Goal: Information Seeking & Learning: Learn about a topic

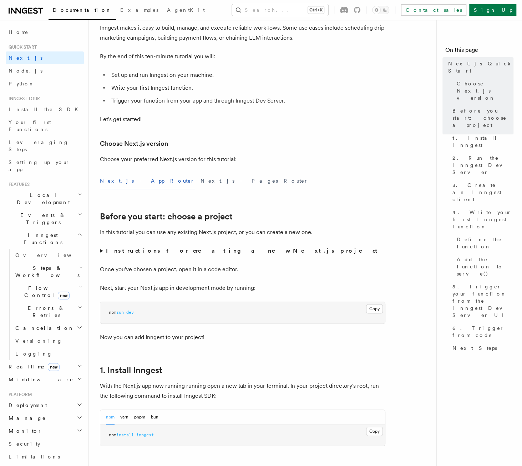
scroll to position [36, 0]
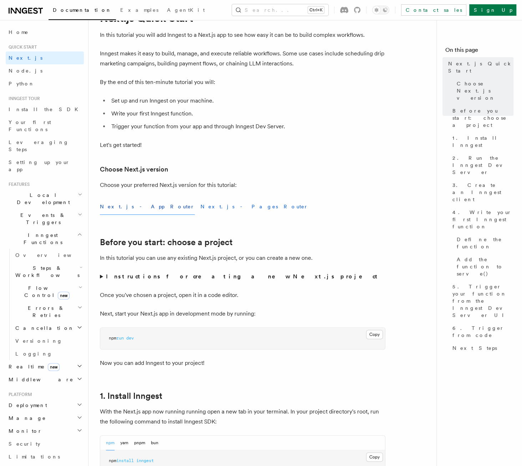
click at [201, 207] on button "Next.js - Pages Router" at bounding box center [255, 207] width 108 height 16
click at [130, 207] on button "Next.js - App Router" at bounding box center [147, 207] width 95 height 16
click at [201, 207] on button "Next.js - Pages Router" at bounding box center [255, 207] width 108 height 16
click at [131, 206] on button "Next.js - App Router" at bounding box center [147, 207] width 95 height 16
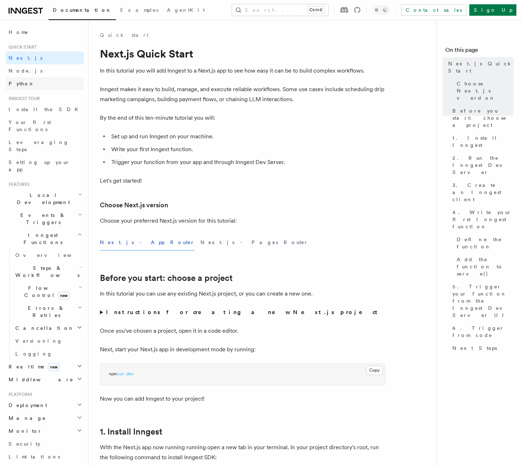
click at [34, 84] on link "Python" at bounding box center [45, 83] width 78 height 13
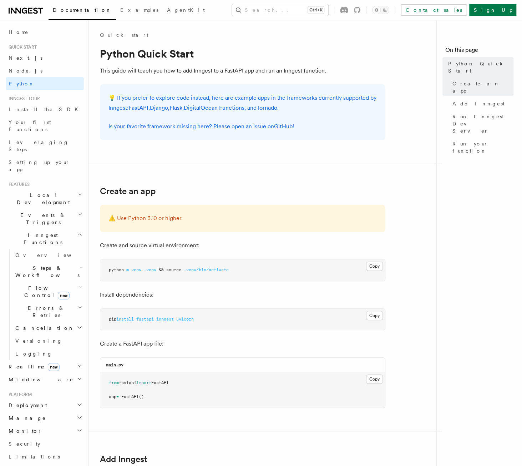
click at [204, 268] on span ".venv/bin/activate" at bounding box center [206, 269] width 45 height 5
copy article "python -m venv .venv && source .venv/bin/activate"
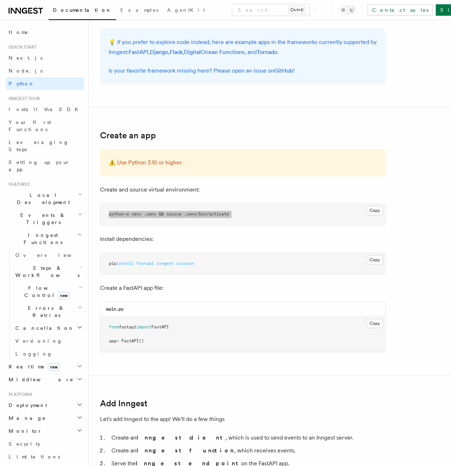
scroll to position [71, 0]
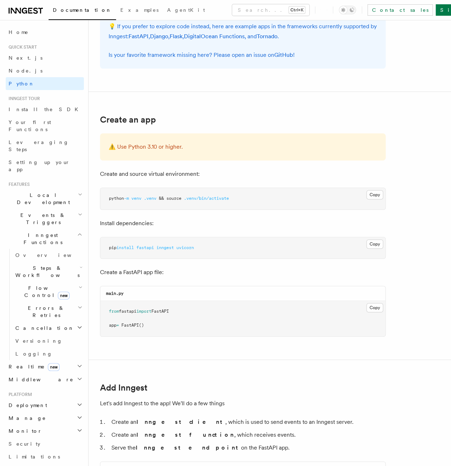
click at [167, 249] on span "inngest" at bounding box center [164, 247] width 17 height 5
copy article "pip install fastapi inngest uvicorn"
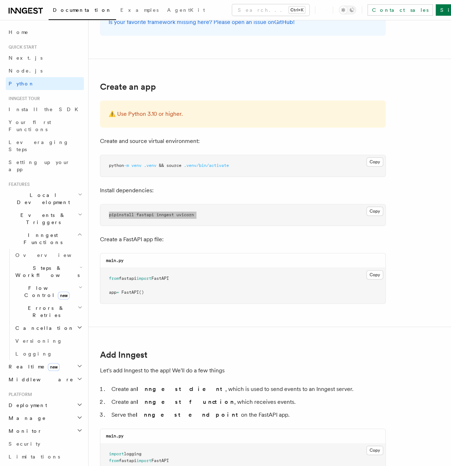
scroll to position [143, 0]
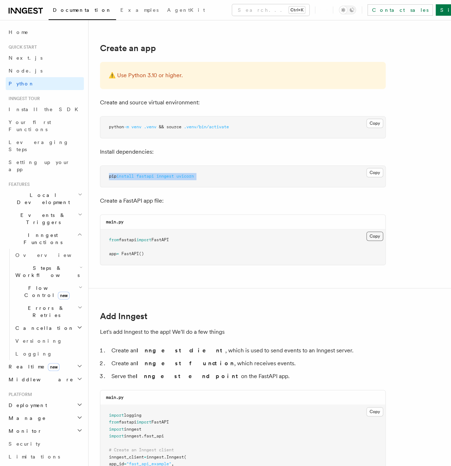
click at [378, 233] on button "Copy Copied" at bounding box center [374, 235] width 17 height 9
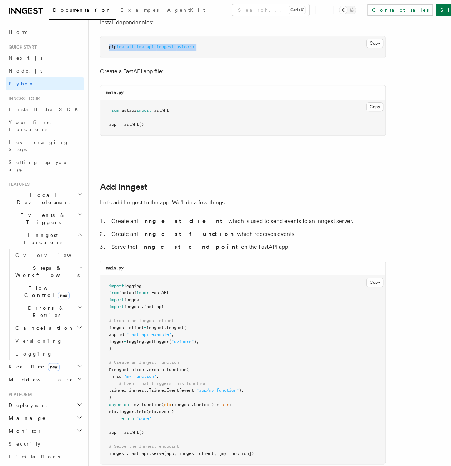
scroll to position [321, 0]
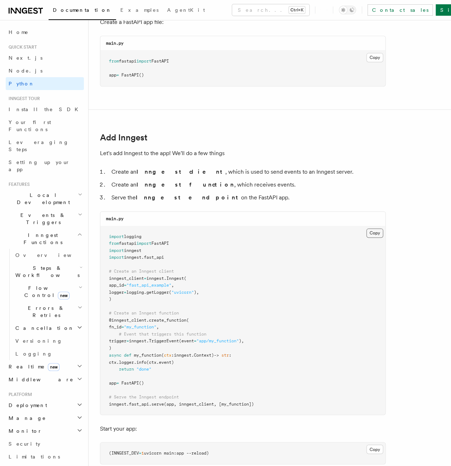
click at [373, 231] on button "Copy Copied" at bounding box center [374, 232] width 17 height 9
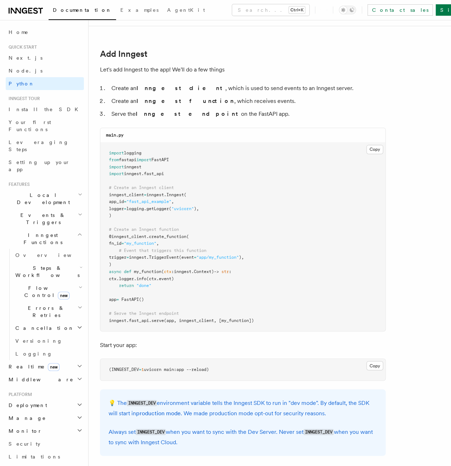
scroll to position [500, 0]
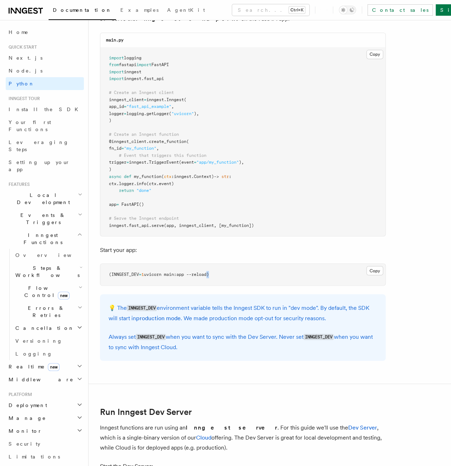
drag, startPoint x: 212, startPoint y: 272, endPoint x: 201, endPoint y: 272, distance: 11.1
click at [204, 272] on span "uvicorn main:app --reload)" at bounding box center [176, 273] width 65 height 5
drag, startPoint x: 150, startPoint y: 272, endPoint x: 124, endPoint y: 271, distance: 26.8
click at [135, 271] on span "(INNGEST_DEV = 1 uvicorn main:app --reload)" at bounding box center [159, 273] width 100 height 5
click at [114, 272] on span "(INNGEST_DEV" at bounding box center [124, 273] width 30 height 5
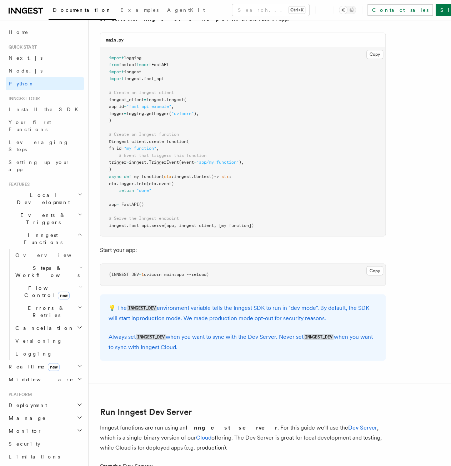
click at [110, 272] on span "(INNGEST_DEV" at bounding box center [124, 273] width 30 height 5
copy article "(INNGEST_DEV = 1 uvicorn main:app --reload)"
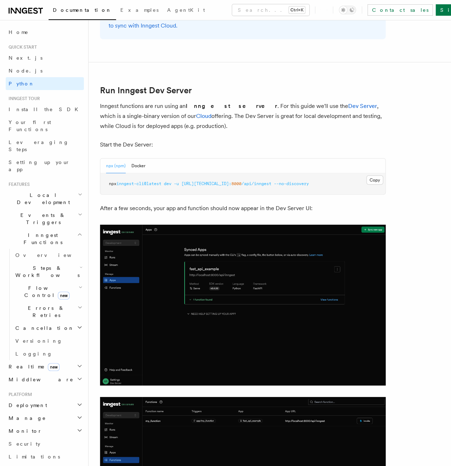
scroll to position [821, 0]
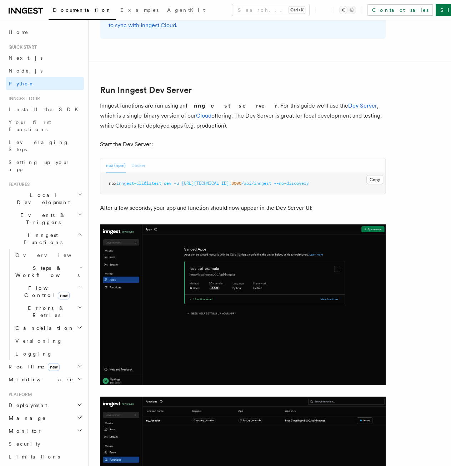
click at [139, 164] on button "Docker" at bounding box center [138, 165] width 14 height 15
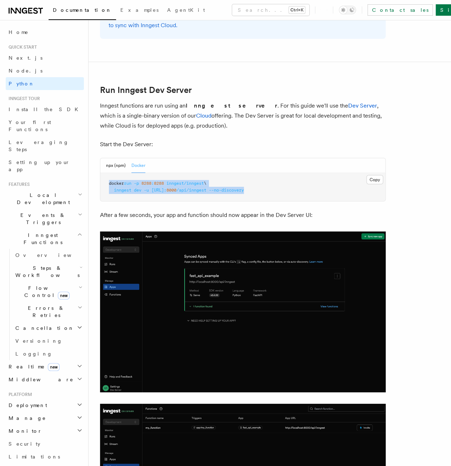
drag, startPoint x: 314, startPoint y: 189, endPoint x: 108, endPoint y: 183, distance: 205.4
click at [108, 183] on pre "docker run -p 8288 : 8288 inngest/inngest \ inngest dev -u http://host.docker.i…" at bounding box center [242, 187] width 285 height 28
copy code "docker run -p 8288 : 8288 inngest/inngest \ inngest dev -u http://host.docker.i…"
click at [158, 187] on span "http://host.docker.internal:" at bounding box center [158, 189] width 15 height 5
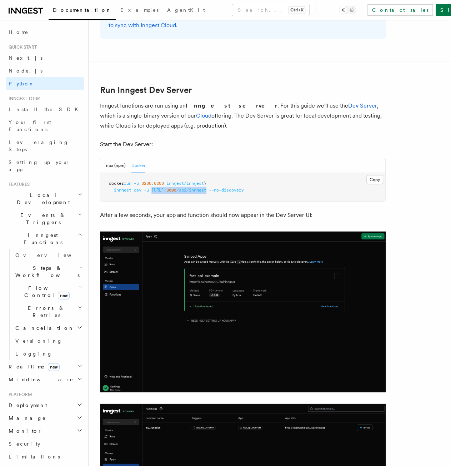
drag, startPoint x: 153, startPoint y: 189, endPoint x: 265, endPoint y: 190, distance: 111.8
click at [244, 190] on span "inngest dev -u http://host.docker.internal: 8000 /api/inngest --no-discovery" at bounding box center [176, 189] width 135 height 5
copy span "http://host.docker.internal: 8000 /api/inngest"
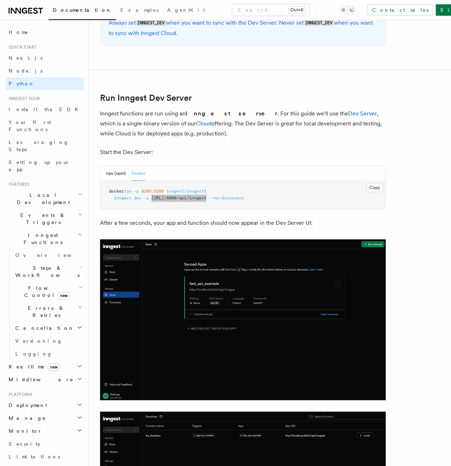
scroll to position [750, 0]
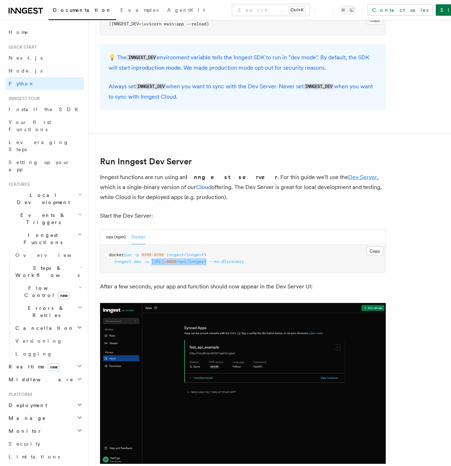
click at [348, 176] on link "Dev Server" at bounding box center [362, 177] width 29 height 7
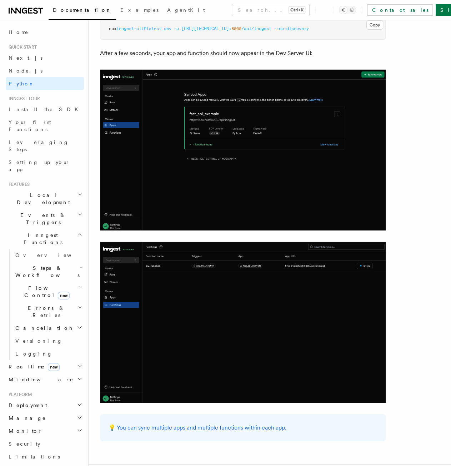
scroll to position [893, 0]
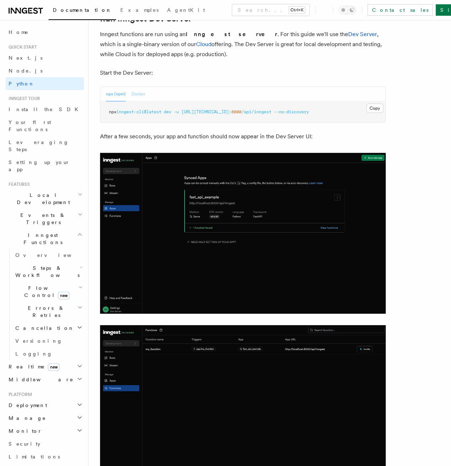
click at [138, 91] on button "Docker" at bounding box center [138, 94] width 14 height 15
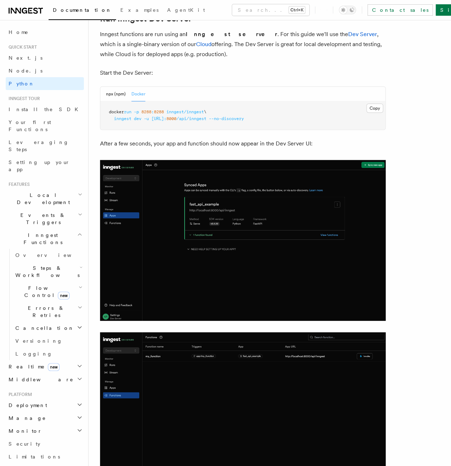
click at [106, 92] on button "npx (npm)" at bounding box center [116, 94] width 20 height 15
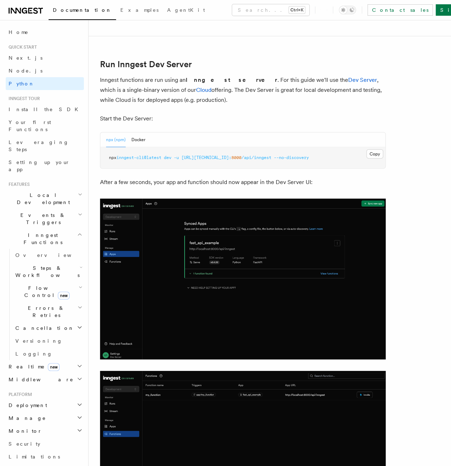
scroll to position [802, 0]
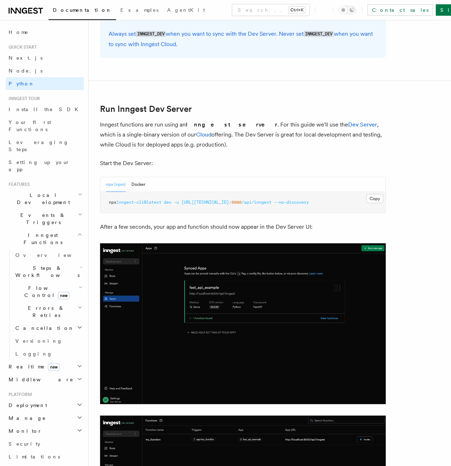
click at [151, 200] on span "inngest-cli@latest" at bounding box center [138, 202] width 45 height 5
copy article "npx inngest-cli@latest dev -u http://127.0.0.1: 8000 /api/inngest --no-discovery"
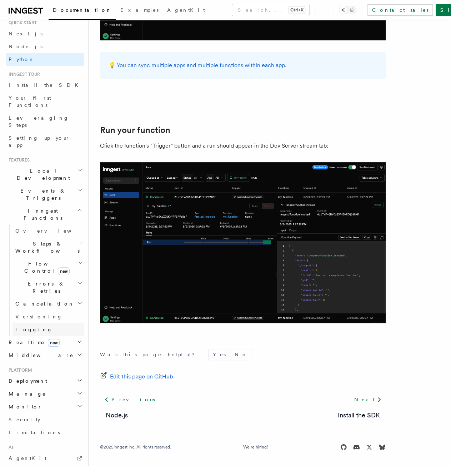
scroll to position [36, 0]
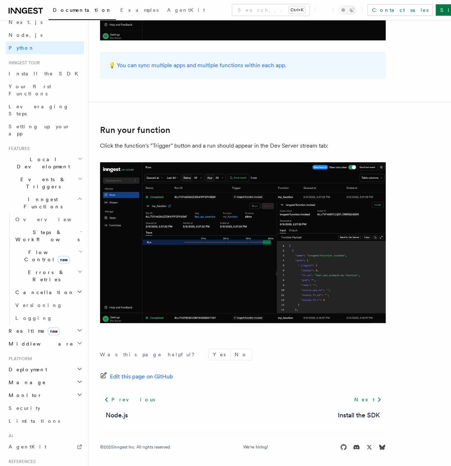
click at [47, 363] on h2 "Deployment" at bounding box center [45, 369] width 78 height 13
click at [38, 376] on link "Overview" at bounding box center [47, 382] width 71 height 13
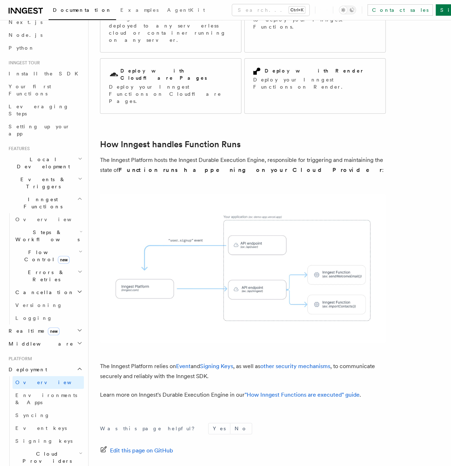
scroll to position [143, 0]
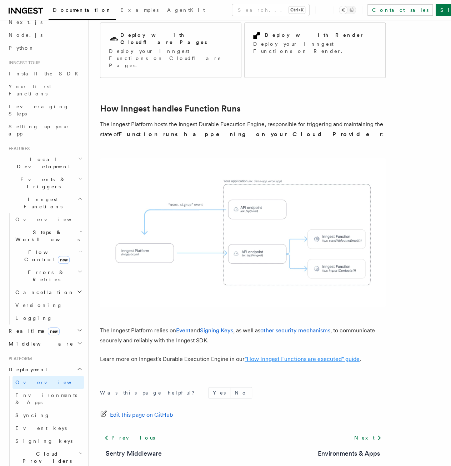
click at [295, 355] on link ""How Inngest Functions are executed" guide" at bounding box center [302, 358] width 115 height 7
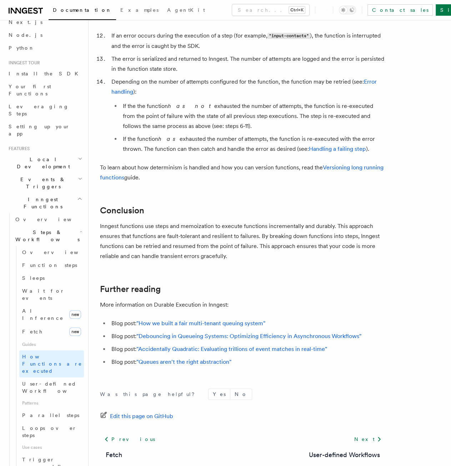
scroll to position [1226, 0]
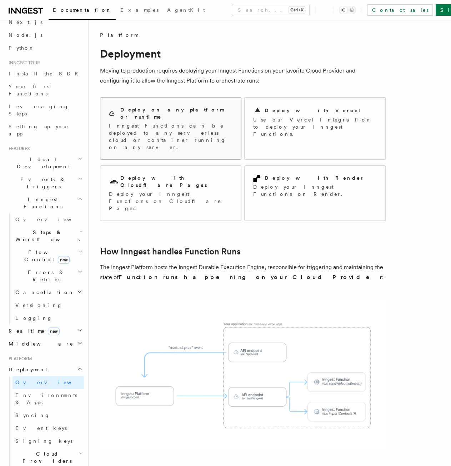
click at [175, 110] on h2 "Deploy on any platform or runtime" at bounding box center [176, 113] width 112 height 14
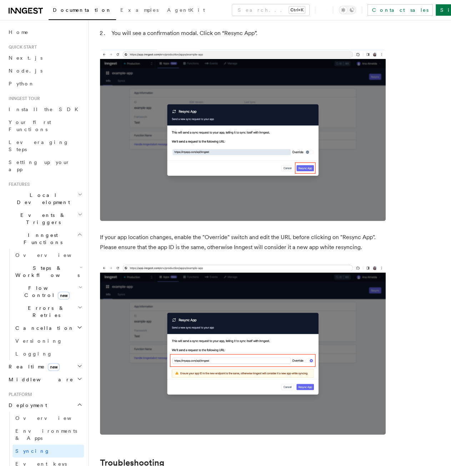
scroll to position [1906, 0]
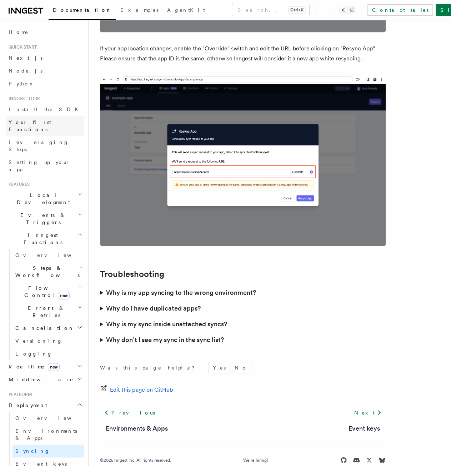
click at [35, 124] on span "Your first Functions" at bounding box center [30, 125] width 42 height 13
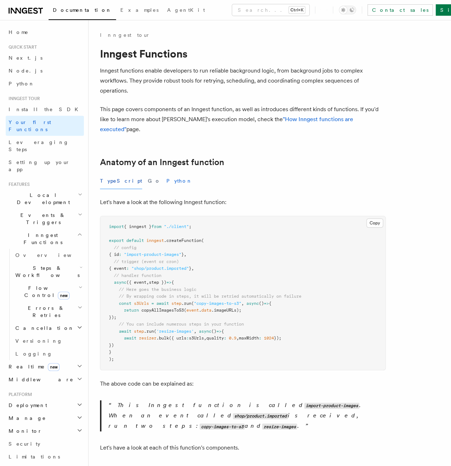
click at [166, 173] on button "Python" at bounding box center [179, 181] width 26 height 16
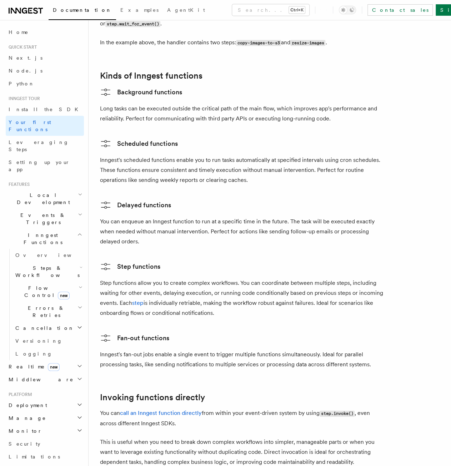
scroll to position [1214, 0]
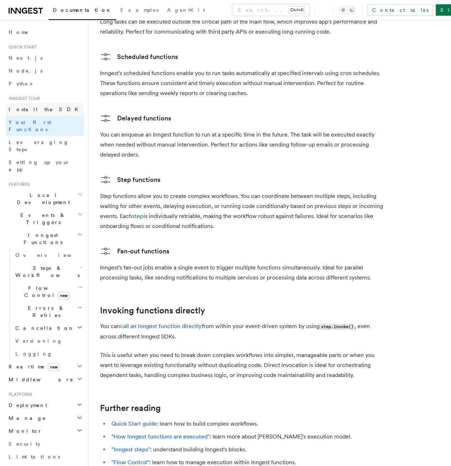
click at [27, 105] on link "Install the SDK" at bounding box center [45, 109] width 78 height 13
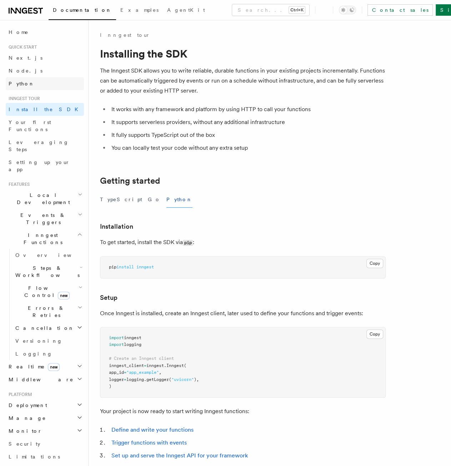
click at [24, 86] on span "Python" at bounding box center [22, 84] width 26 height 6
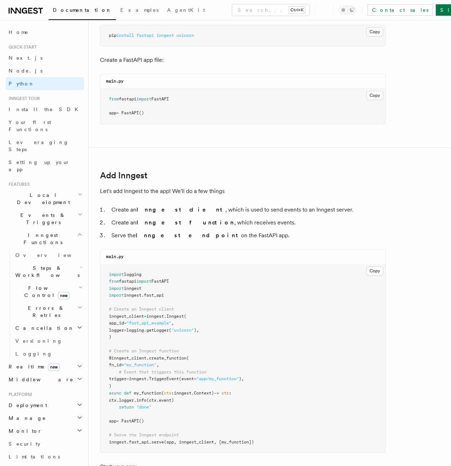
scroll to position [286, 0]
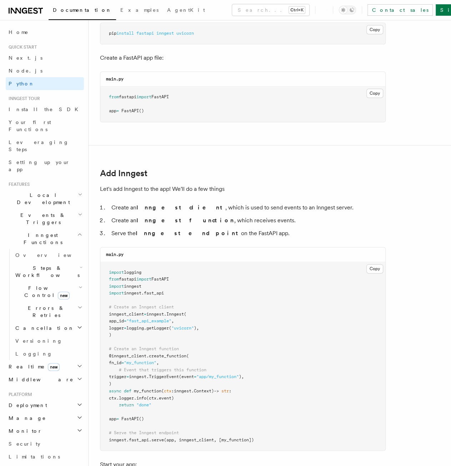
click at [42, 191] on span "Local Development" at bounding box center [42, 198] width 72 height 14
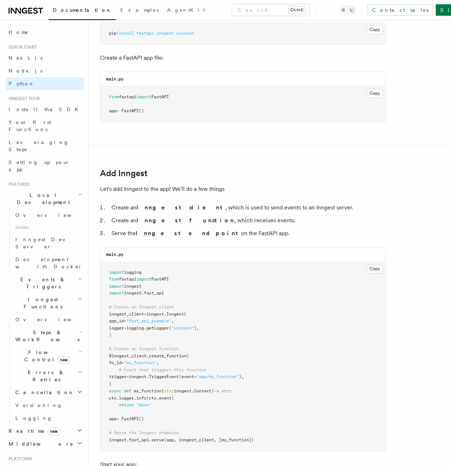
click at [43, 276] on span "Events & Triggers" at bounding box center [42, 283] width 72 height 14
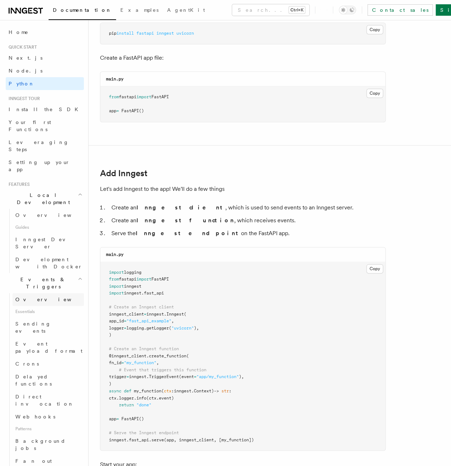
click at [37, 293] on link "Overview" at bounding box center [47, 299] width 71 height 13
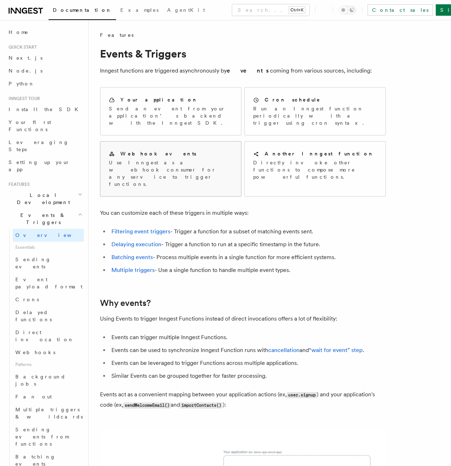
click at [174, 159] on p "Use Inngest as a webhook consumer for any service to trigger functions." at bounding box center [171, 173] width 124 height 29
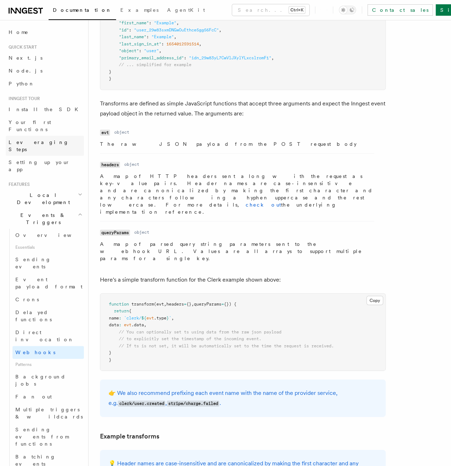
click at [40, 104] on link "Install the SDK" at bounding box center [45, 109] width 78 height 13
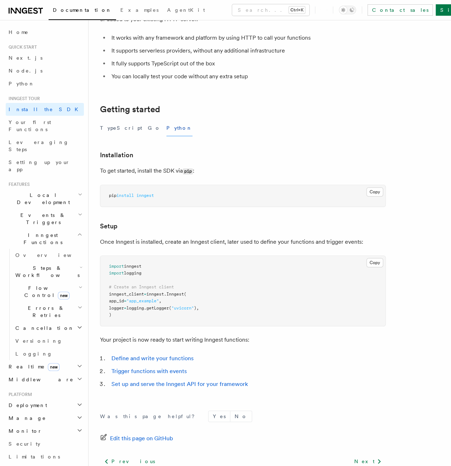
scroll to position [134, 0]
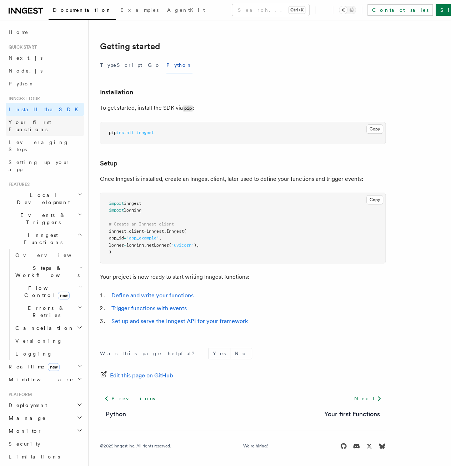
click at [24, 121] on span "Your first Functions" at bounding box center [30, 125] width 42 height 13
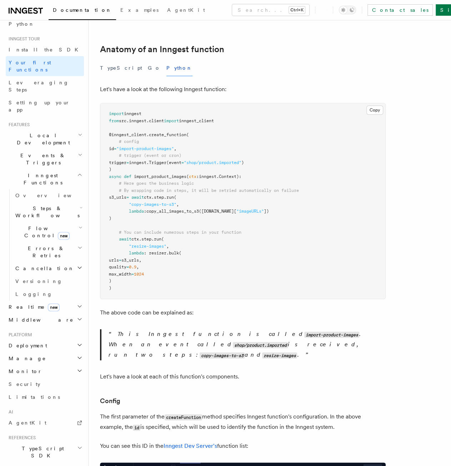
scroll to position [106, 0]
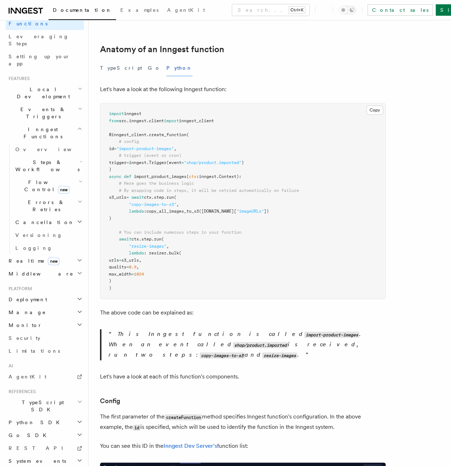
click at [34, 296] on span "Deployment" at bounding box center [26, 299] width 41 height 7
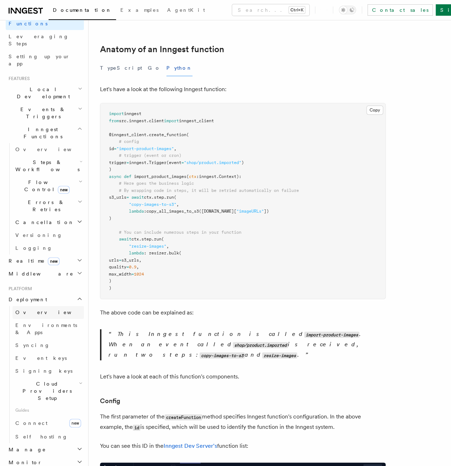
click at [32, 309] on span "Overview" at bounding box center [52, 312] width 74 height 6
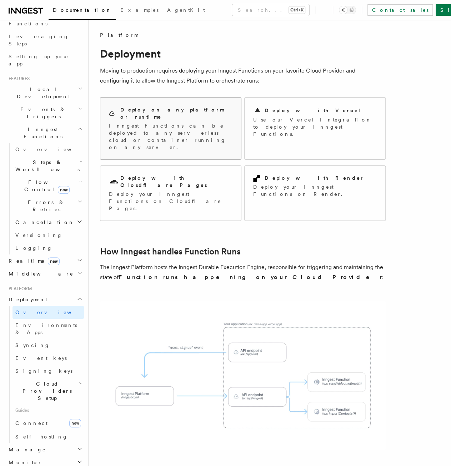
click at [175, 124] on p "Inngest Functions can be deployed to any serverless cloud or container running …" at bounding box center [171, 136] width 124 height 29
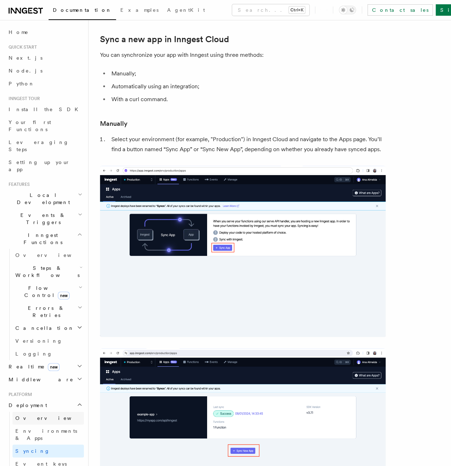
click at [36, 415] on span "Overview" at bounding box center [52, 418] width 74 height 6
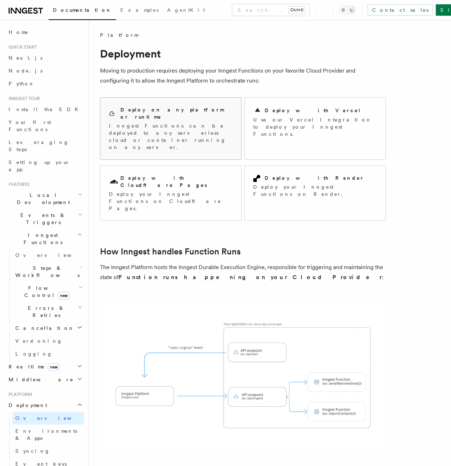
click at [195, 122] on p "Inngest Functions can be deployed to any serverless cloud or container running …" at bounding box center [171, 136] width 124 height 29
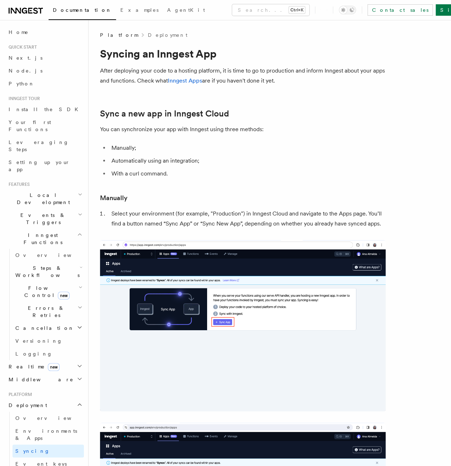
click at [41, 399] on h2 "Deployment" at bounding box center [45, 405] width 78 height 13
click at [31, 415] on span "Overview" at bounding box center [52, 418] width 74 height 6
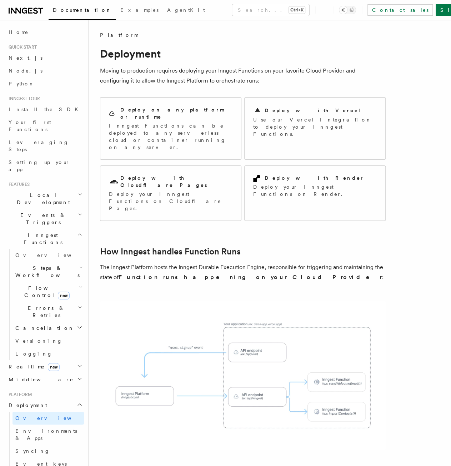
scroll to position [36, 0]
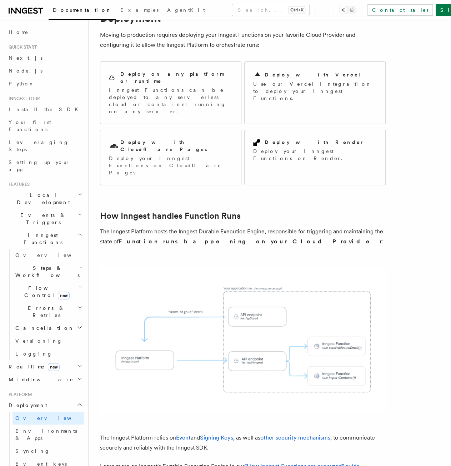
click at [43, 264] on span "Steps & Workflows" at bounding box center [45, 271] width 67 height 14
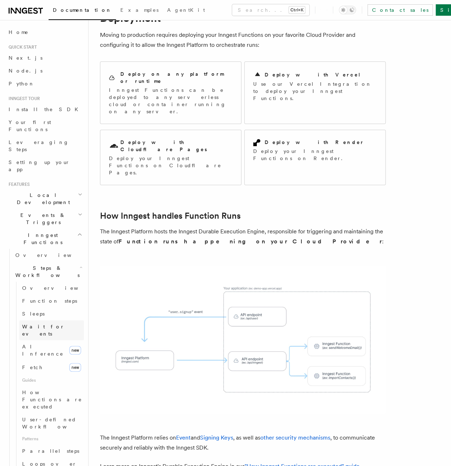
click at [45, 324] on span "Wait for events" at bounding box center [43, 330] width 42 height 13
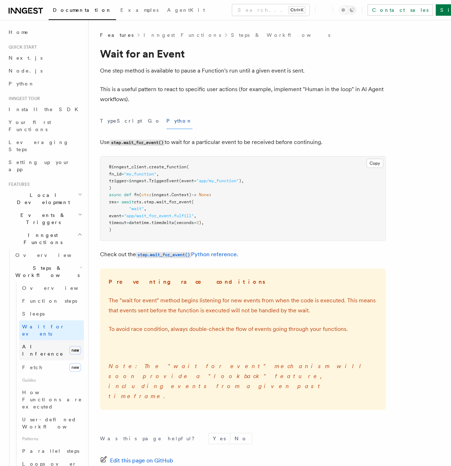
click at [44, 343] on span "AI Inference" at bounding box center [44, 350] width 44 height 14
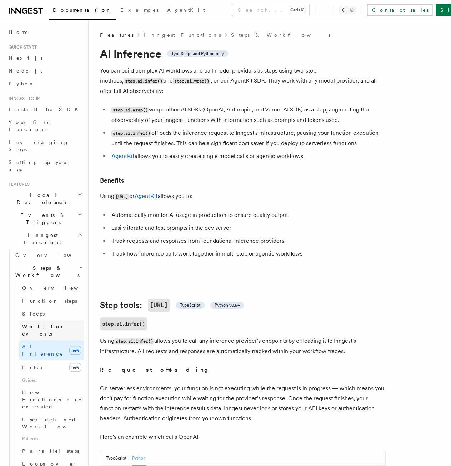
click at [44, 324] on span "Wait for events" at bounding box center [43, 330] width 42 height 13
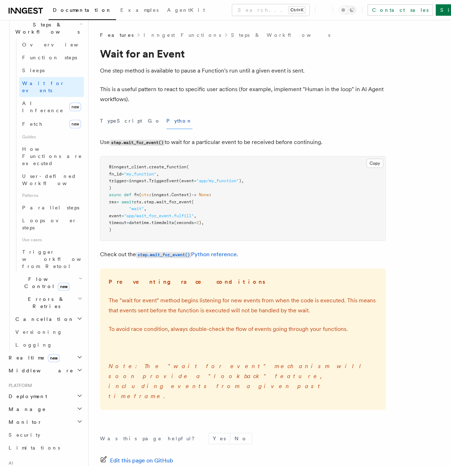
scroll to position [227, 0]
